Goal: Check status: Check status

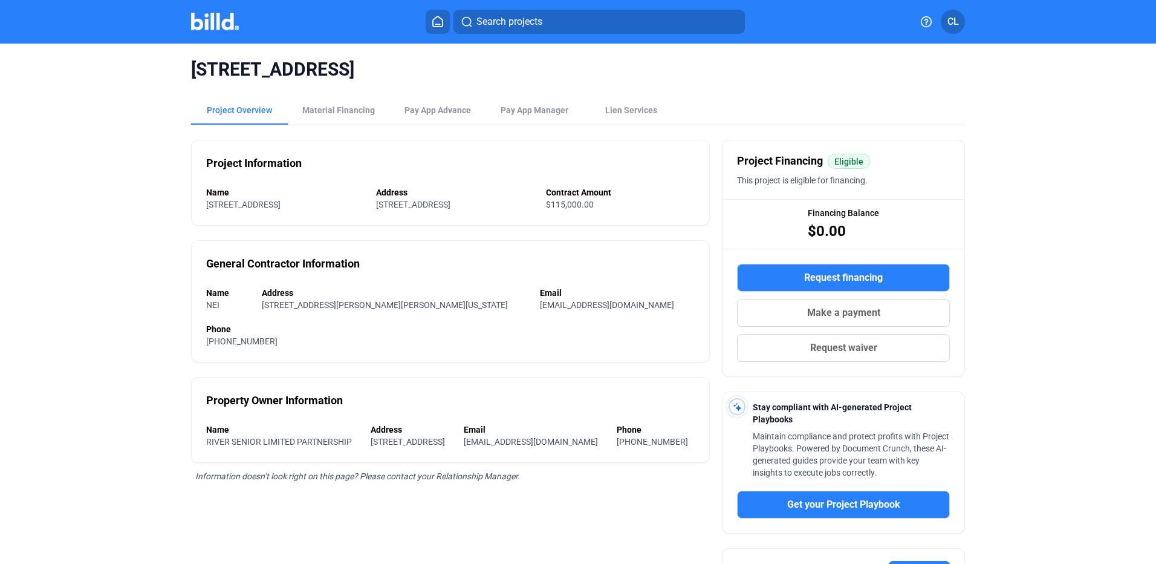
click at [429, 18] on button at bounding box center [438, 22] width 24 height 24
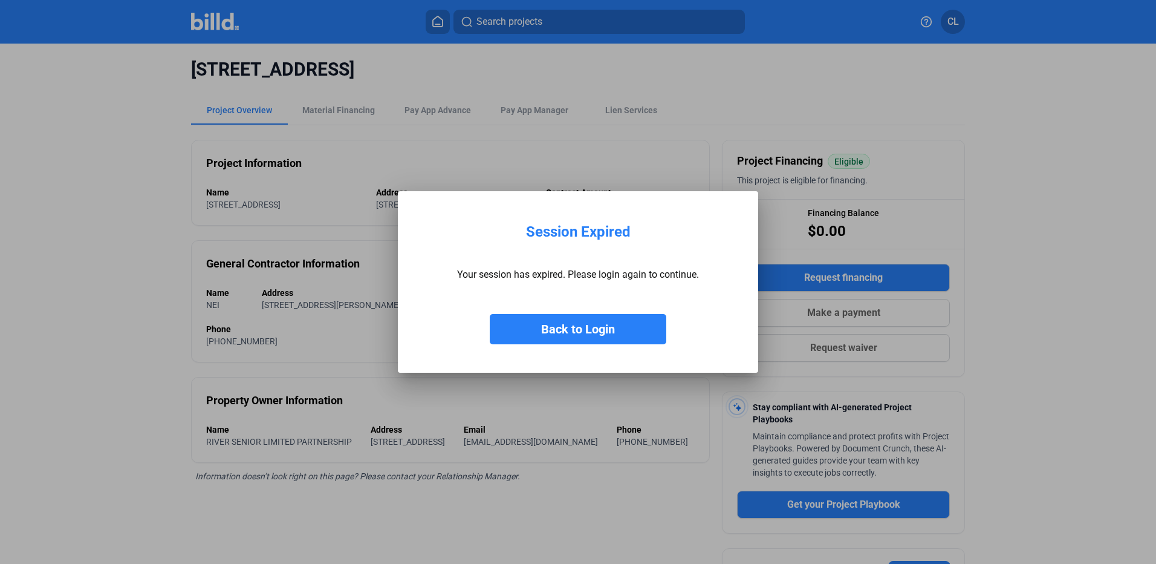
click at [571, 325] on button "Back to Login" at bounding box center [578, 329] width 177 height 30
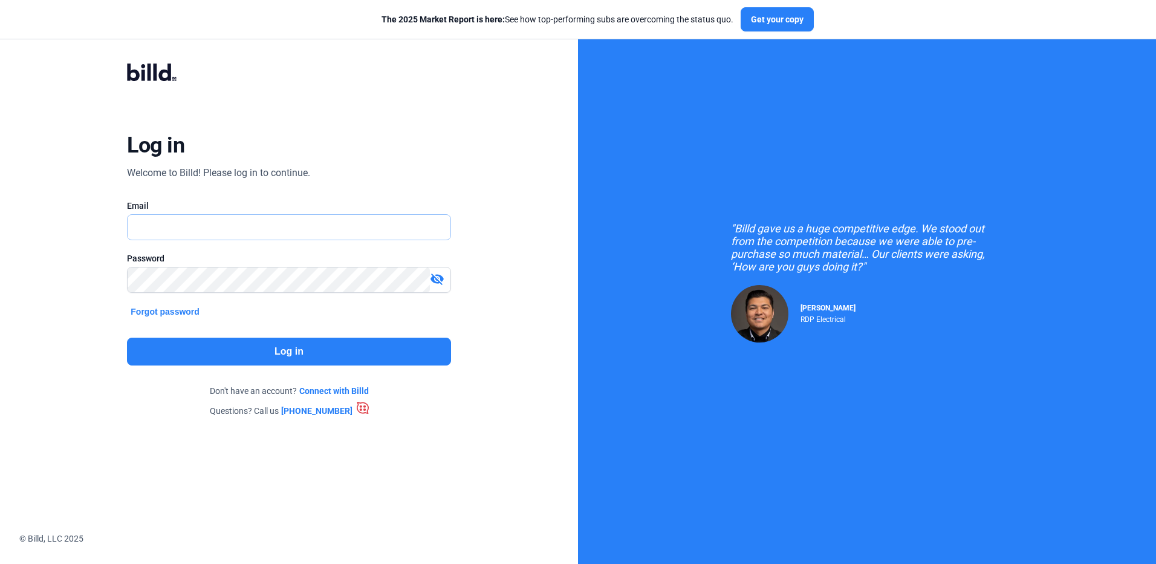
click at [325, 222] on input "text" at bounding box center [289, 227] width 322 height 25
type input "[EMAIL_ADDRESS][DOMAIN_NAME]"
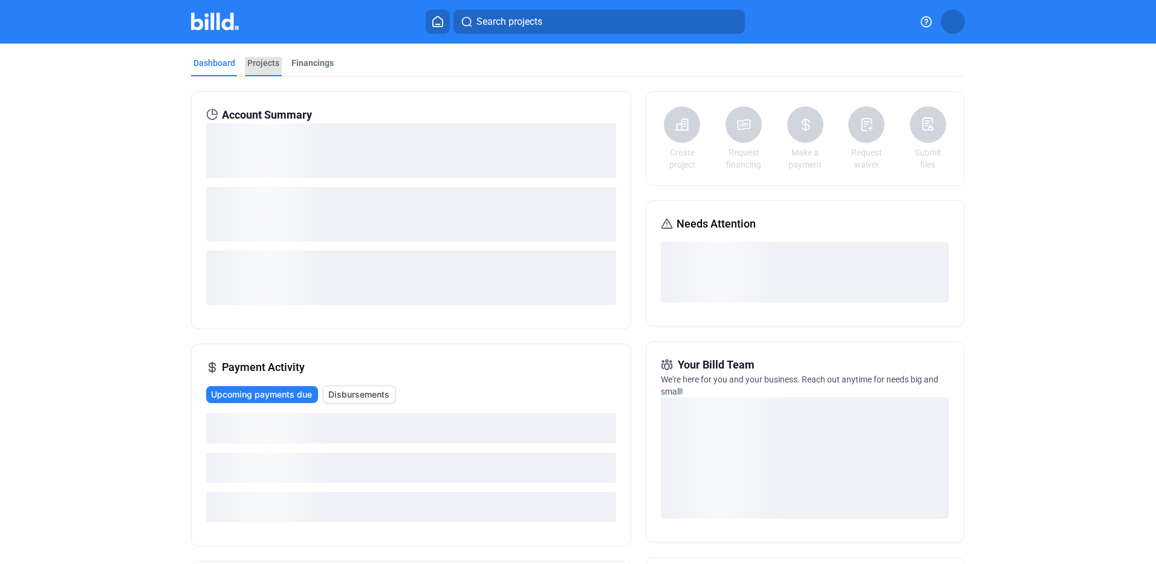
click at [265, 65] on div "Projects" at bounding box center [263, 63] width 32 height 12
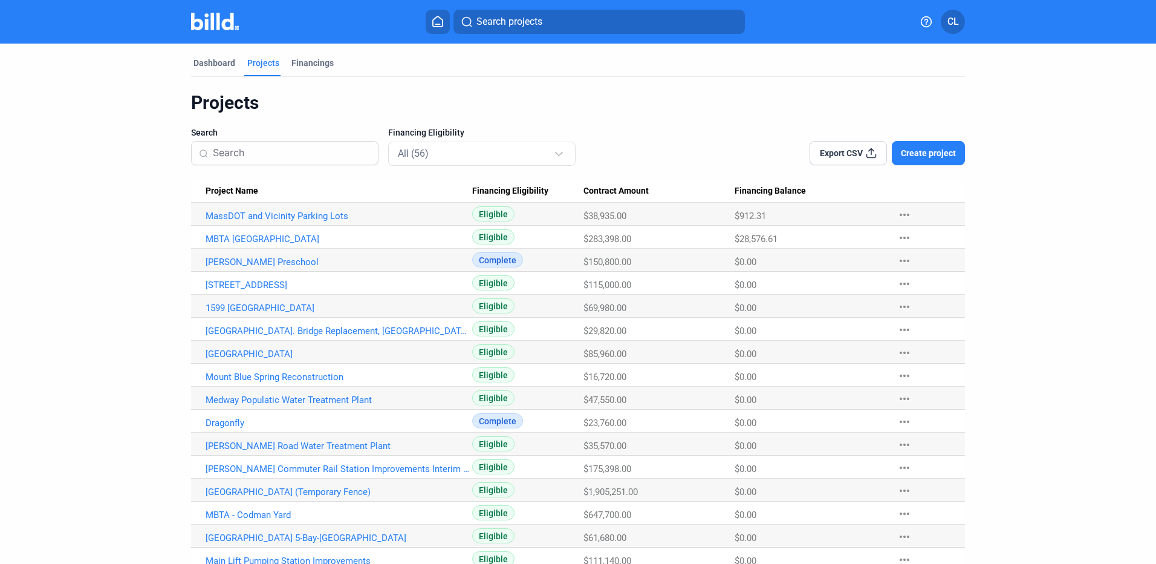
scroll to position [60, 0]
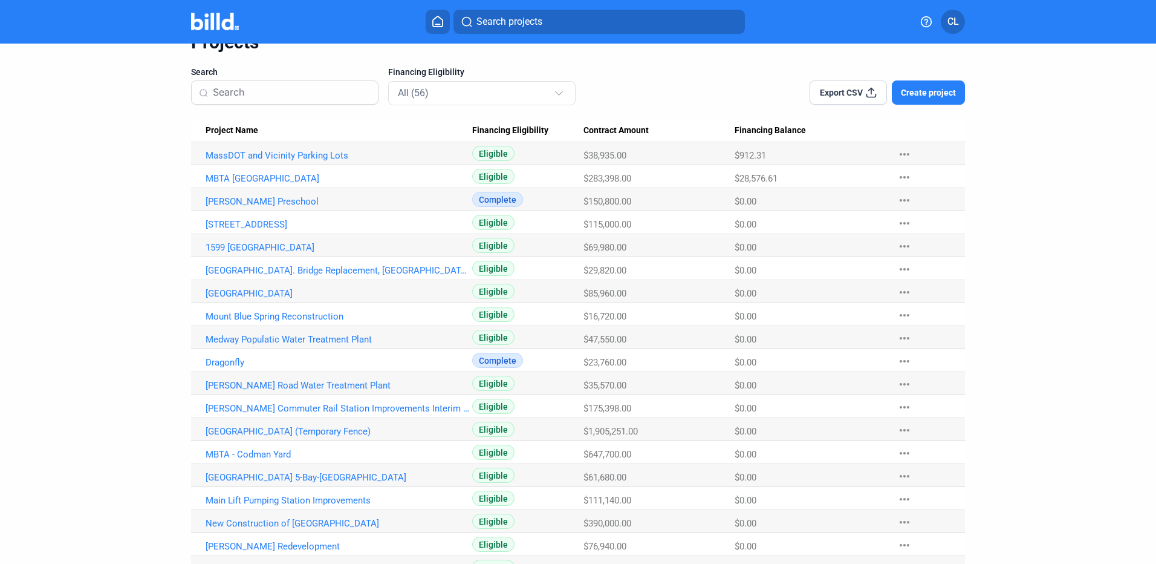
drag, startPoint x: 275, startPoint y: 451, endPoint x: 268, endPoint y: 443, distance: 10.3
click at [276, 450] on link "MBTA - Codman Yard" at bounding box center [339, 454] width 267 height 11
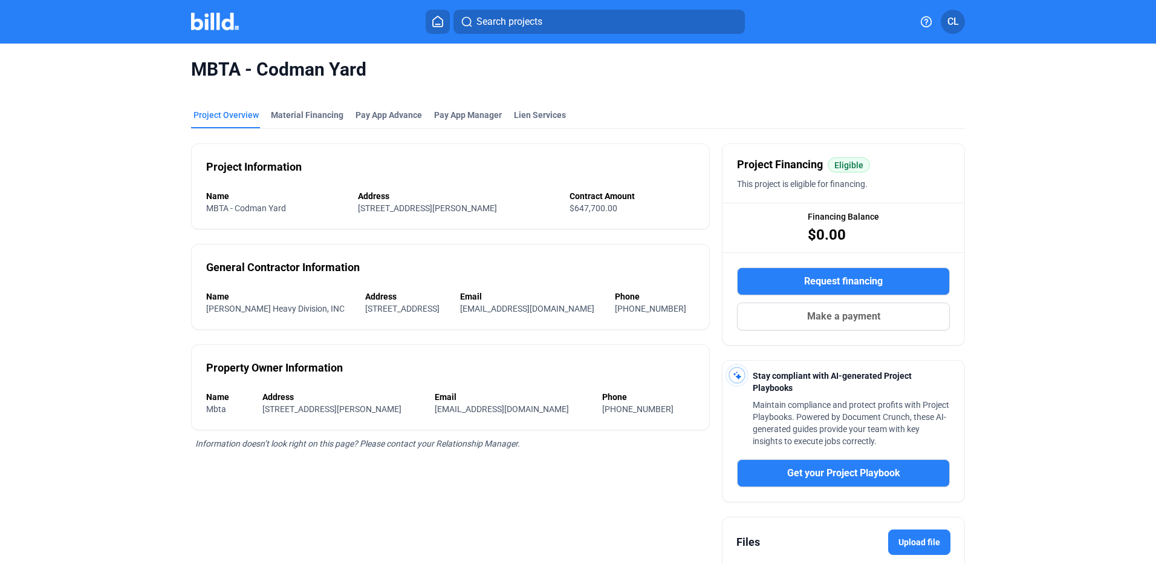
click at [316, 108] on mat-tab-group "Project Overview Material Financing Pay App Advance Pay App Manager Lien Servic…" at bounding box center [578, 367] width 774 height 543
click at [316, 111] on div "Material Financing" at bounding box center [307, 115] width 73 height 12
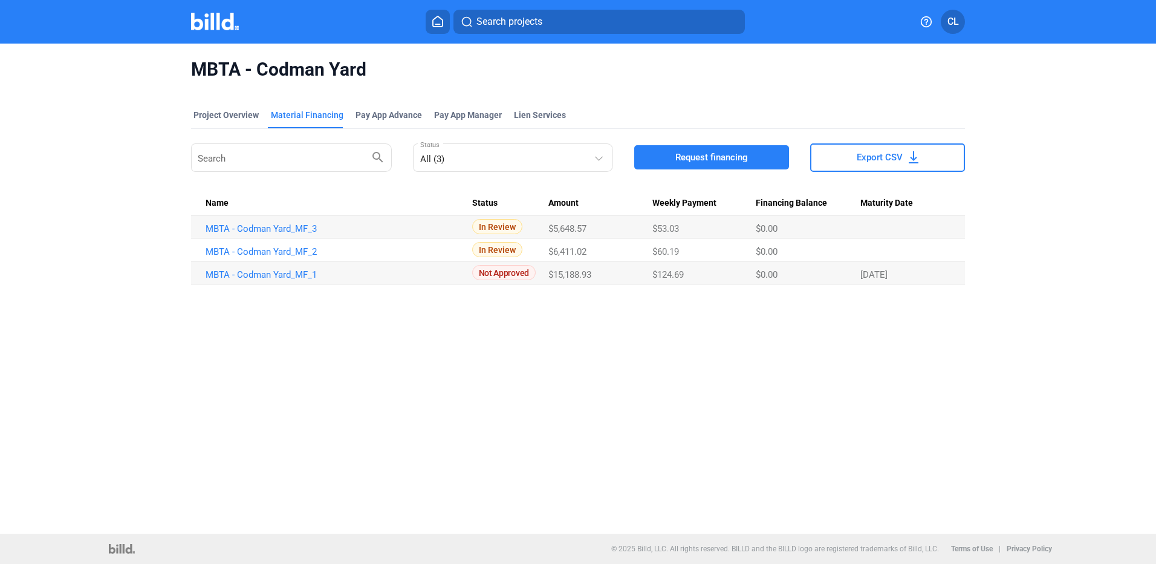
drag, startPoint x: 339, startPoint y: 249, endPoint x: 204, endPoint y: 249, distance: 134.8
click at [204, 249] on td "MBTA - Codman Yard_MF_2" at bounding box center [331, 249] width 281 height 23
copy link "MBTA - Codman Yard_MF_2"
